Goal: Navigation & Orientation: Find specific page/section

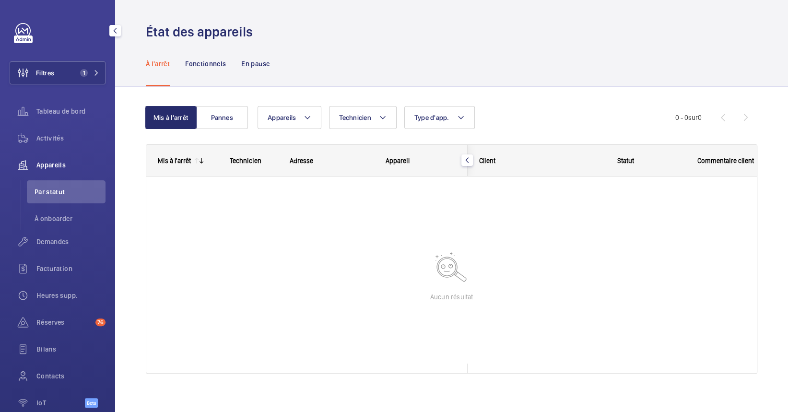
scroll to position [8, 0]
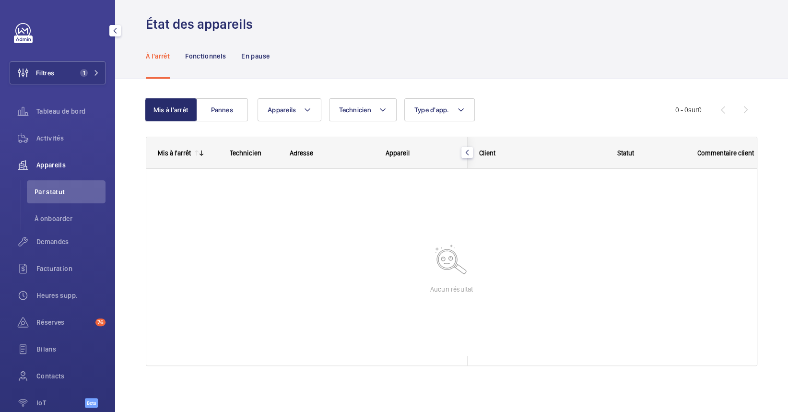
click at [57, 150] on div "Activités" at bounding box center [58, 140] width 96 height 27
click at [52, 130] on div "Activités" at bounding box center [58, 138] width 96 height 23
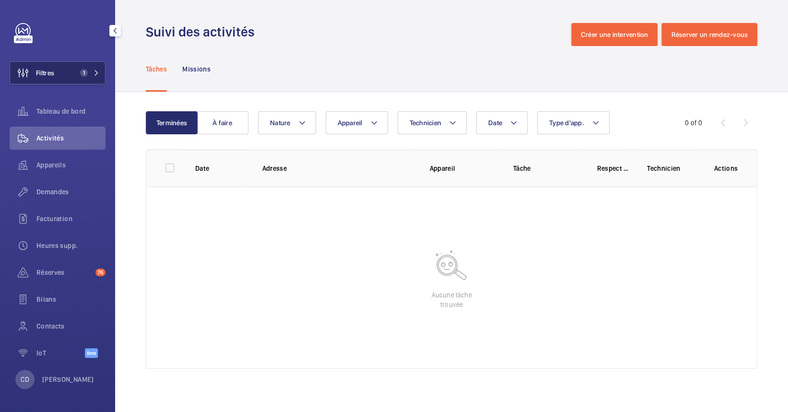
click at [72, 77] on button "Filtres 1" at bounding box center [58, 72] width 96 height 23
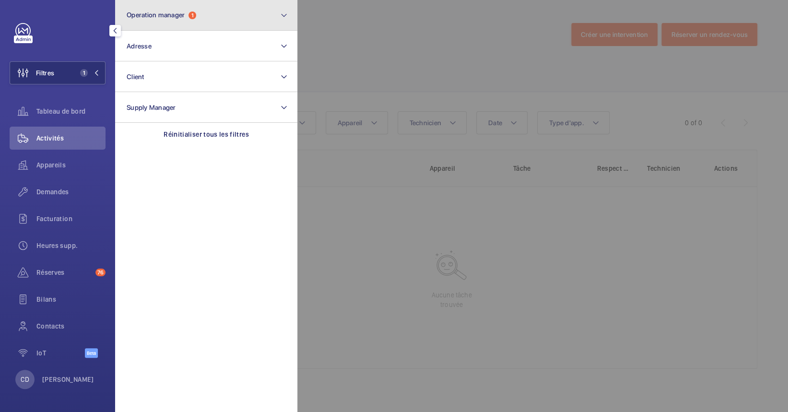
click at [167, 0] on button "Operation manager 1" at bounding box center [206, 15] width 182 height 31
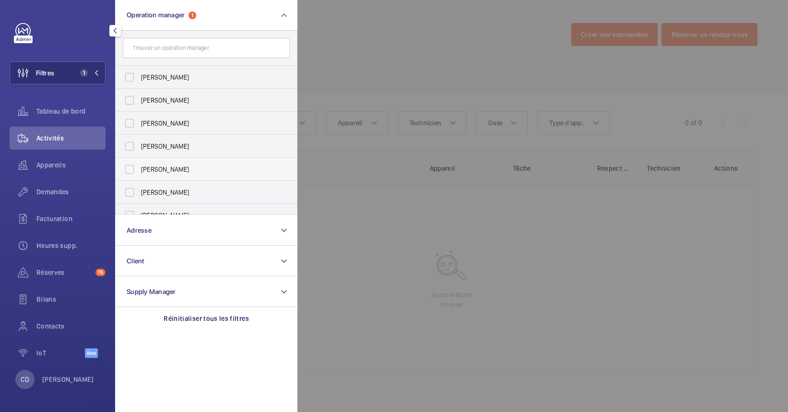
click at [151, 174] on span "[PERSON_NAME]" at bounding box center [207, 170] width 132 height 10
click at [139, 174] on input "[PERSON_NAME]" at bounding box center [129, 169] width 19 height 19
checkbox input "true"
click at [377, 237] on div at bounding box center [691, 206] width 788 height 412
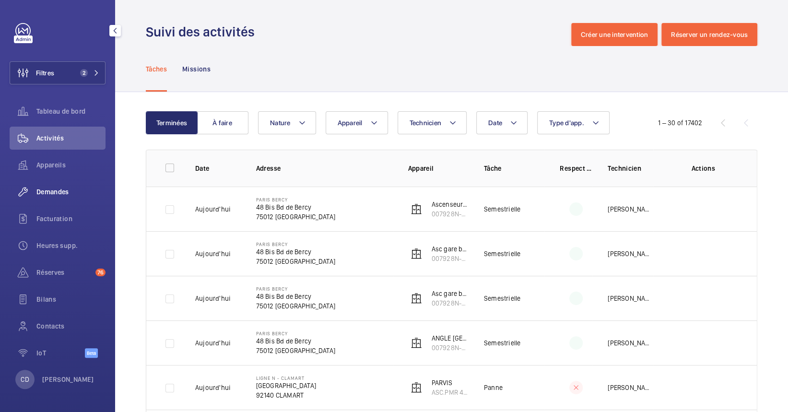
click at [40, 196] on span "Demandes" at bounding box center [70, 192] width 69 height 10
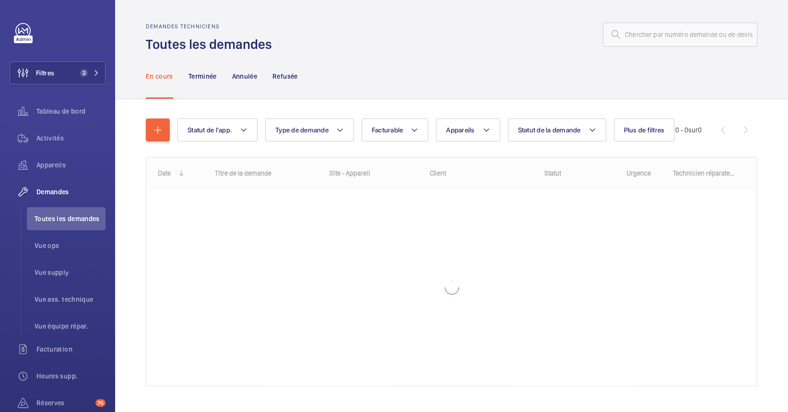
scroll to position [20, 0]
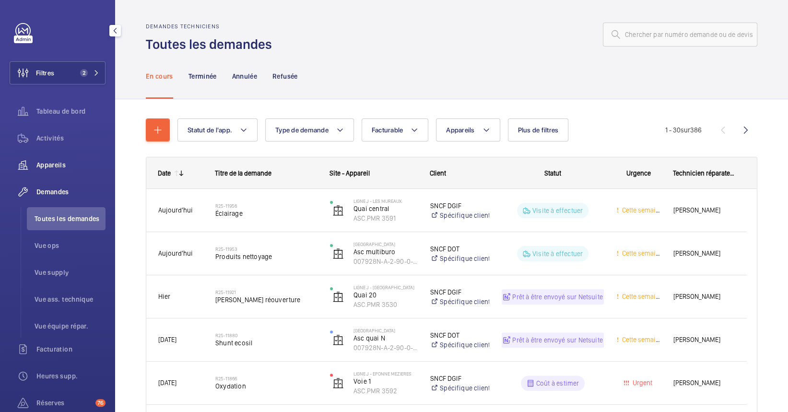
click at [42, 157] on div "Appareils" at bounding box center [58, 164] width 96 height 23
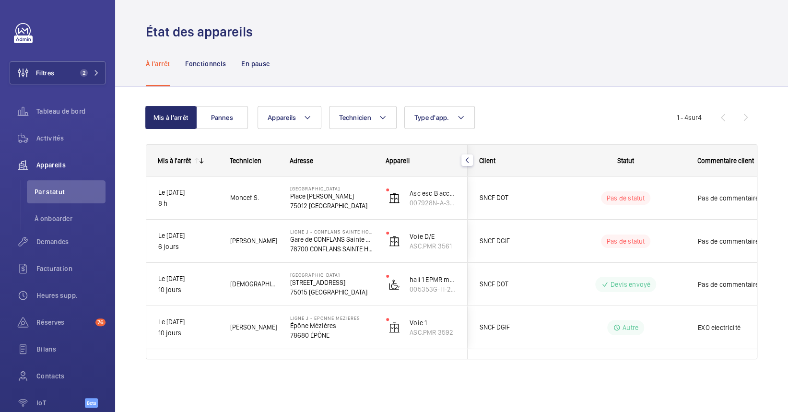
click at [714, 51] on div "À l'arrêt Fonctionnels En pause" at bounding box center [452, 64] width 612 height 46
